Goal: Navigation & Orientation: Go to known website

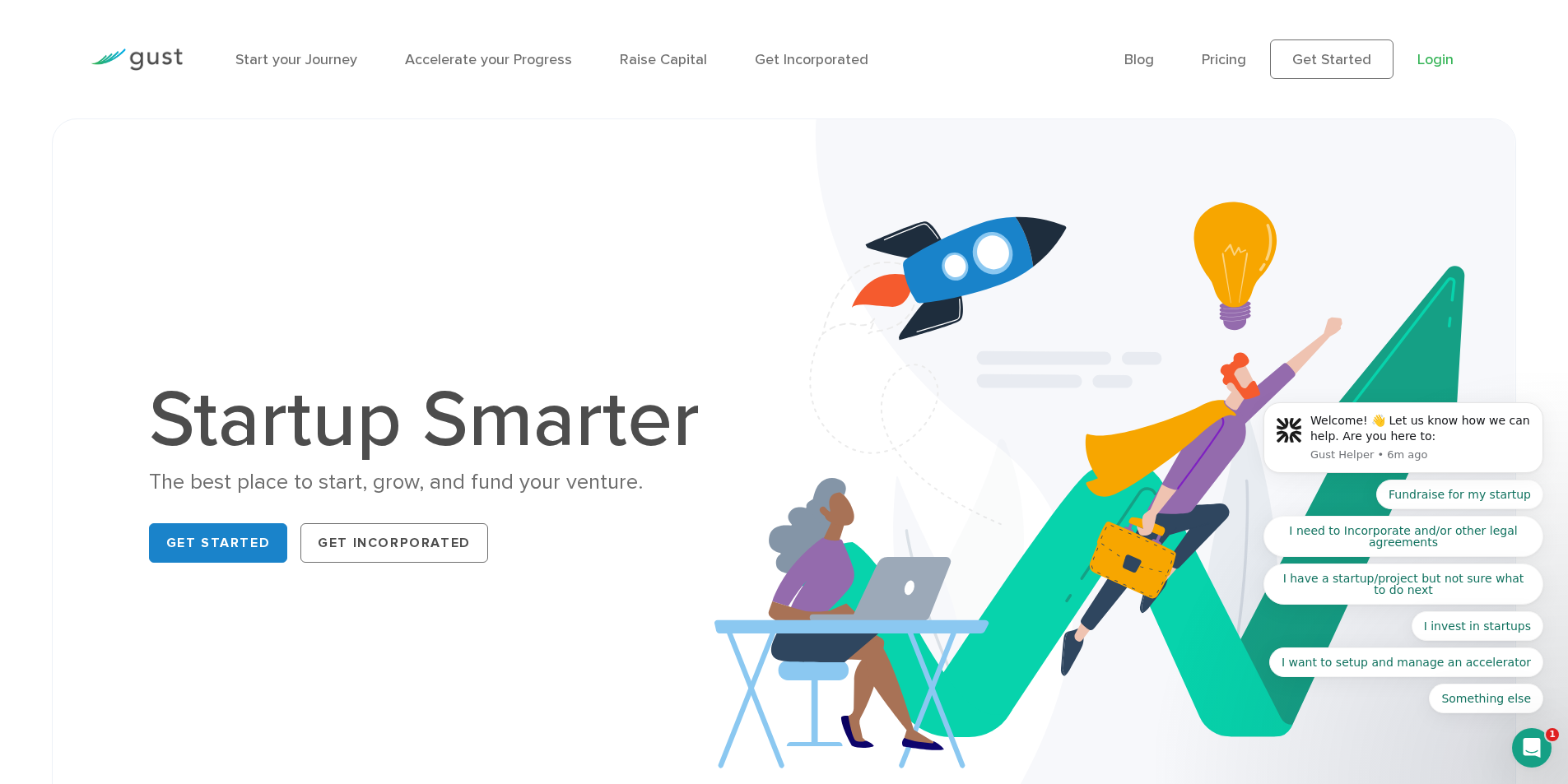
click at [1450, 59] on link "Login" at bounding box center [1435, 60] width 36 height 17
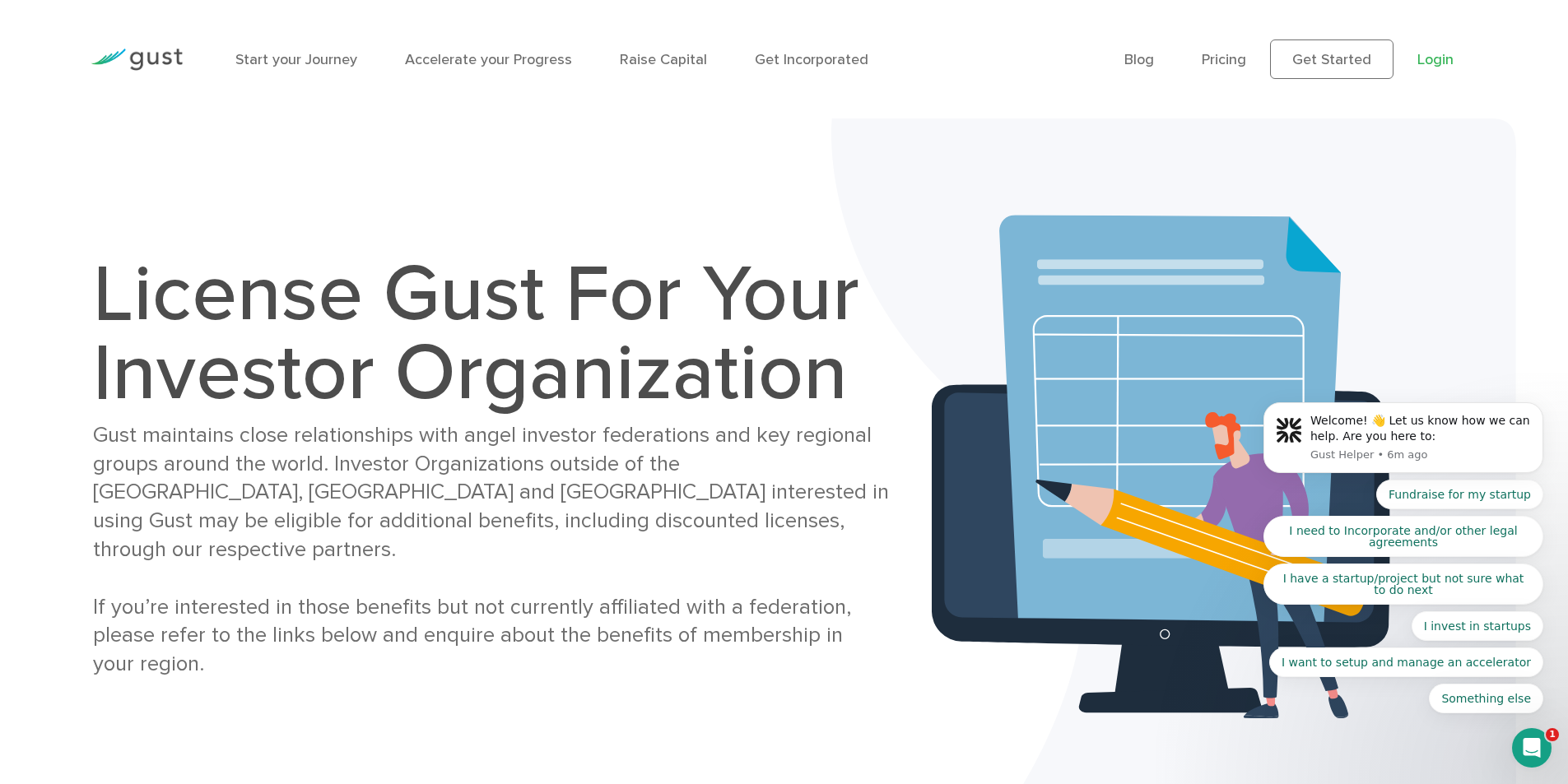
click at [1429, 58] on link "Login" at bounding box center [1435, 60] width 36 height 17
click at [1429, 56] on link "Login" at bounding box center [1435, 60] width 36 height 17
